Goal: Find contact information: Find contact information

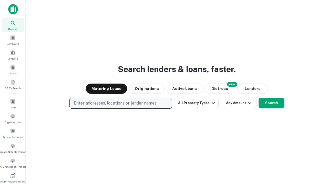
click at [120, 104] on p "Enter addresses, locations or lender names" at bounding box center [115, 103] width 83 height 6
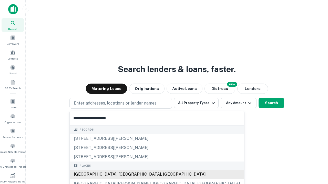
click at [122, 175] on div "Santa Monica, CA, USA" at bounding box center [157, 174] width 174 height 9
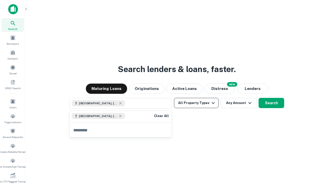
click at [196, 103] on button "All Property Types" at bounding box center [196, 103] width 45 height 10
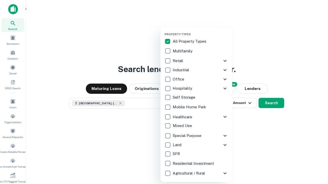
click at [200, 31] on button "button" at bounding box center [200, 31] width 72 height 0
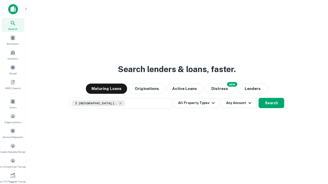
scroll to position [8, 0]
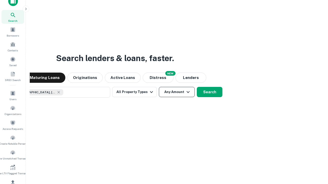
click at [159, 87] on button "Any Amount" at bounding box center [177, 92] width 36 height 10
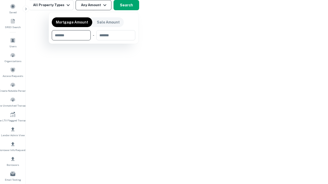
type input "*******"
click at [94, 40] on button "button" at bounding box center [94, 40] width 84 height 0
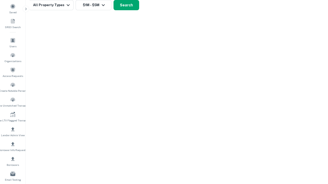
scroll to position [3, 95]
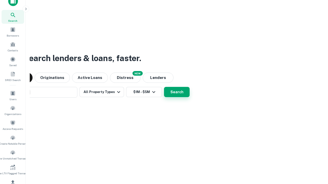
click at [164, 87] on button "Search" at bounding box center [177, 92] width 26 height 10
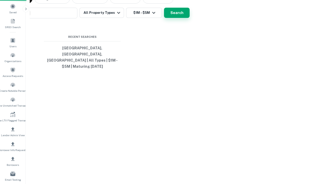
scroll to position [17, 145]
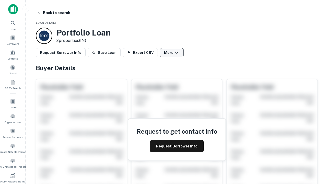
click at [172, 53] on button "More" at bounding box center [172, 52] width 24 height 9
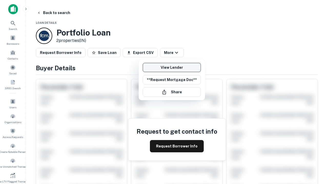
click at [172, 68] on link "View Lender" at bounding box center [172, 67] width 58 height 9
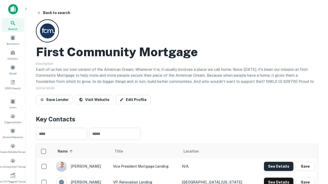
click at [278, 167] on button "See Details" at bounding box center [278, 166] width 29 height 9
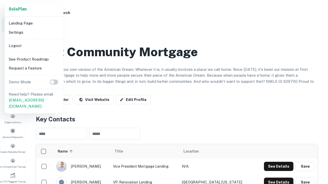
scroll to position [179, 0]
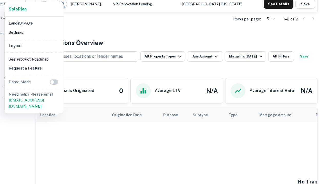
click at [34, 46] on li "Logout" at bounding box center [34, 45] width 55 height 9
